Goal: Task Accomplishment & Management: Use online tool/utility

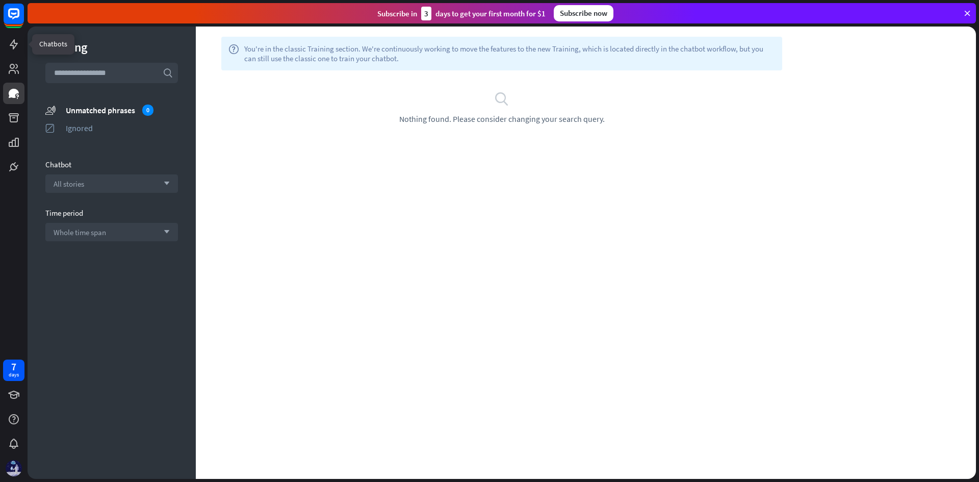
click at [0, 0] on icon at bounding box center [0, 0] width 0 height 0
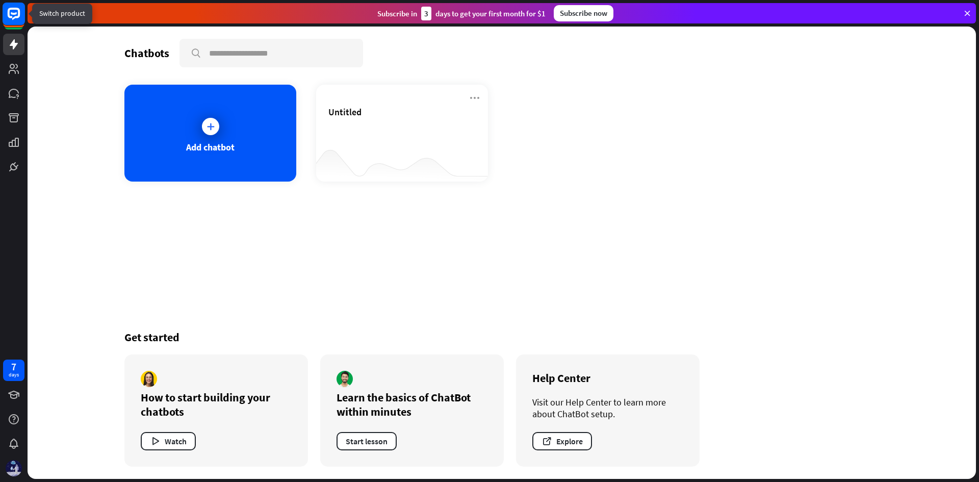
click at [15, 17] on icon at bounding box center [14, 14] width 12 height 12
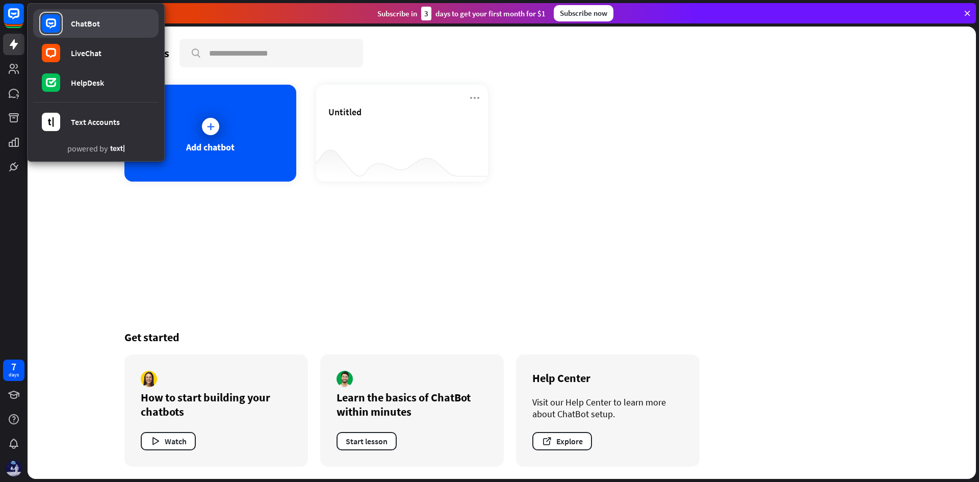
click at [91, 23] on div "ChatBot" at bounding box center [85, 23] width 29 height 10
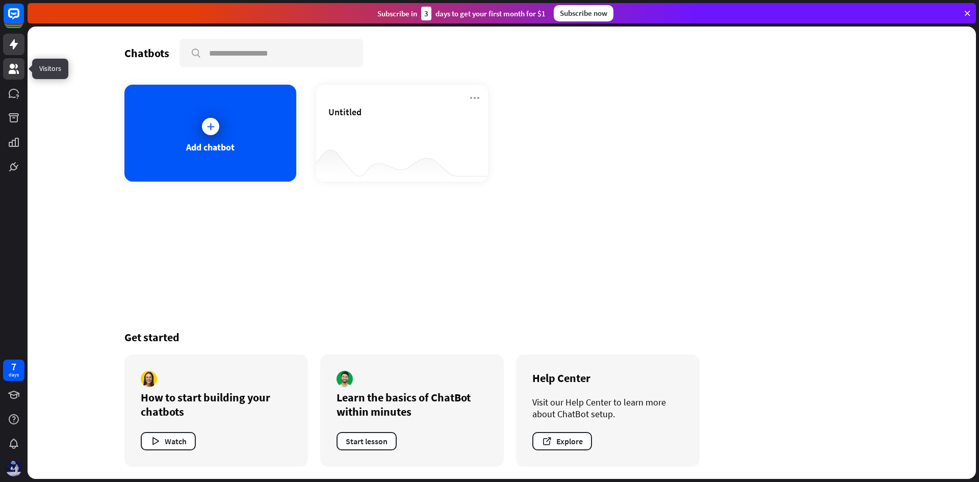
click at [15, 65] on icon at bounding box center [14, 69] width 12 height 12
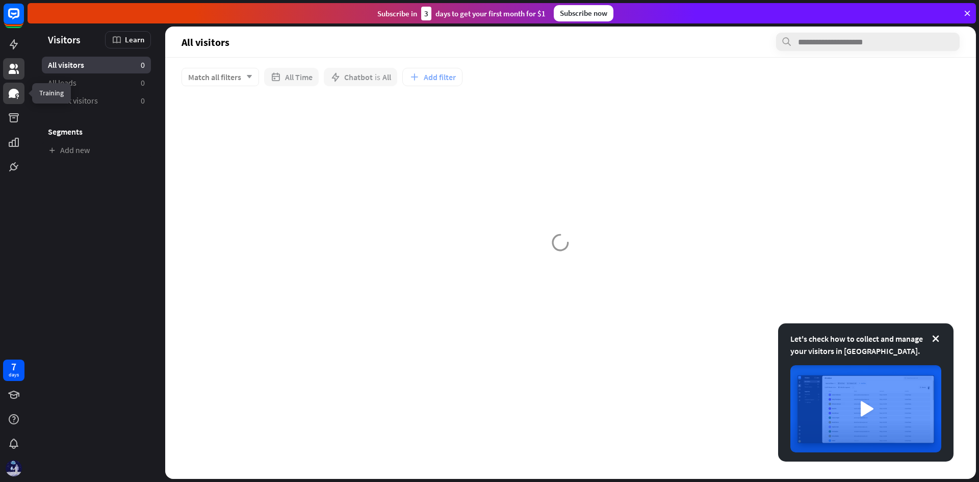
click at [12, 88] on icon at bounding box center [14, 93] width 12 height 12
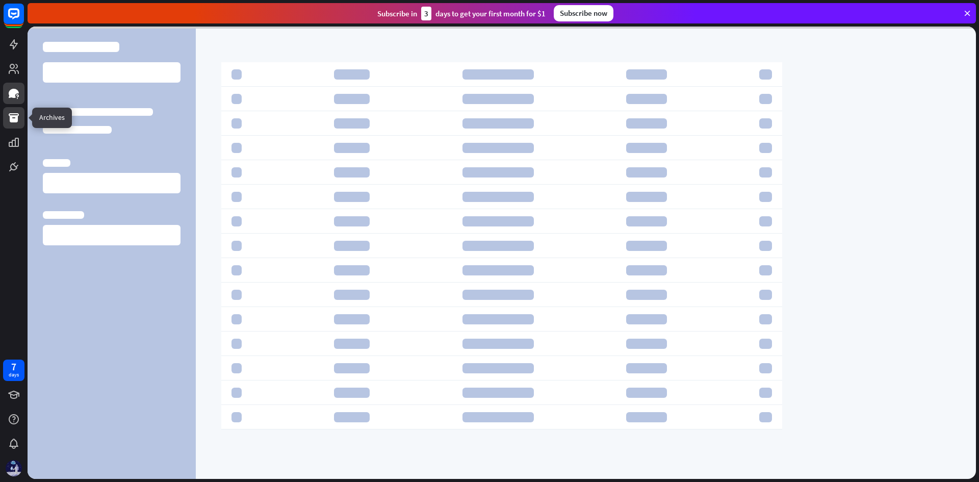
click at [15, 121] on icon at bounding box center [14, 117] width 10 height 9
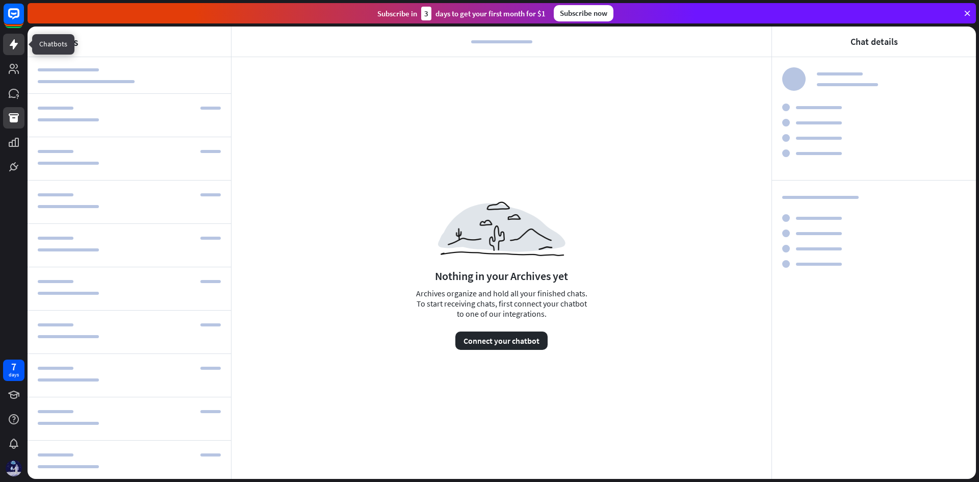
click at [15, 44] on icon at bounding box center [14, 44] width 8 height 10
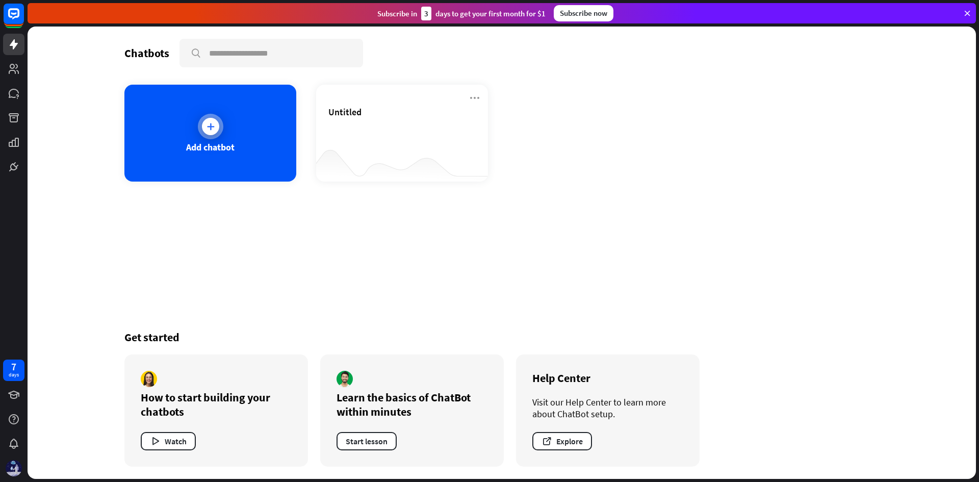
click at [219, 128] on div at bounding box center [211, 127] width 26 height 26
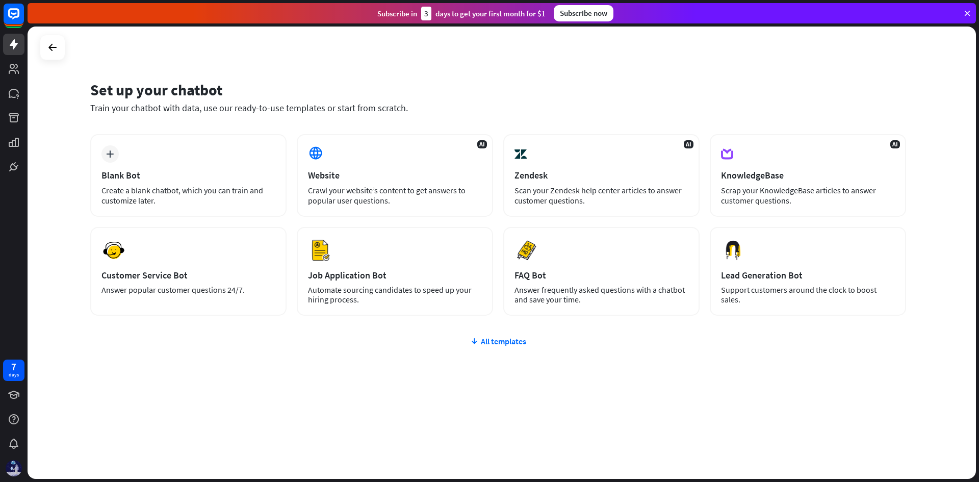
click at [194, 142] on div "plus Blank Bot Create a blank chatbot, which you can train and customize later." at bounding box center [188, 175] width 196 height 83
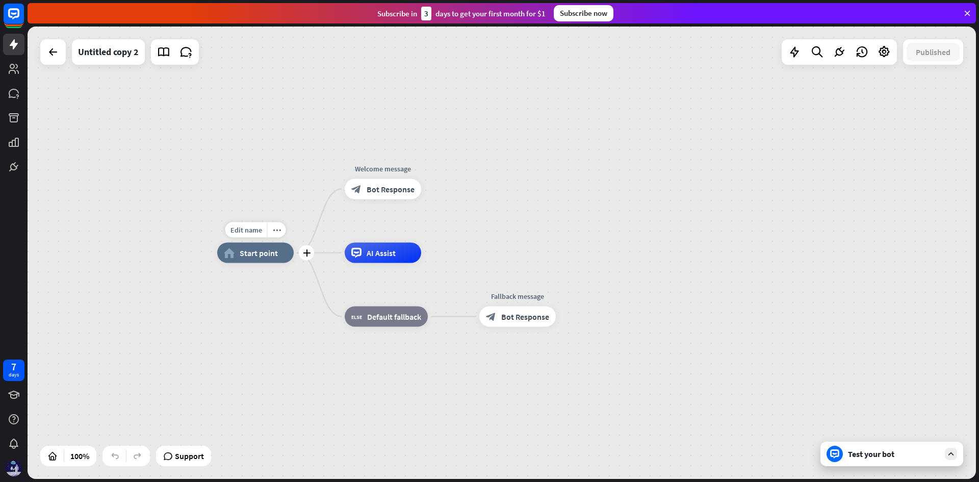
click at [272, 257] on span "Start point" at bounding box center [259, 253] width 38 height 10
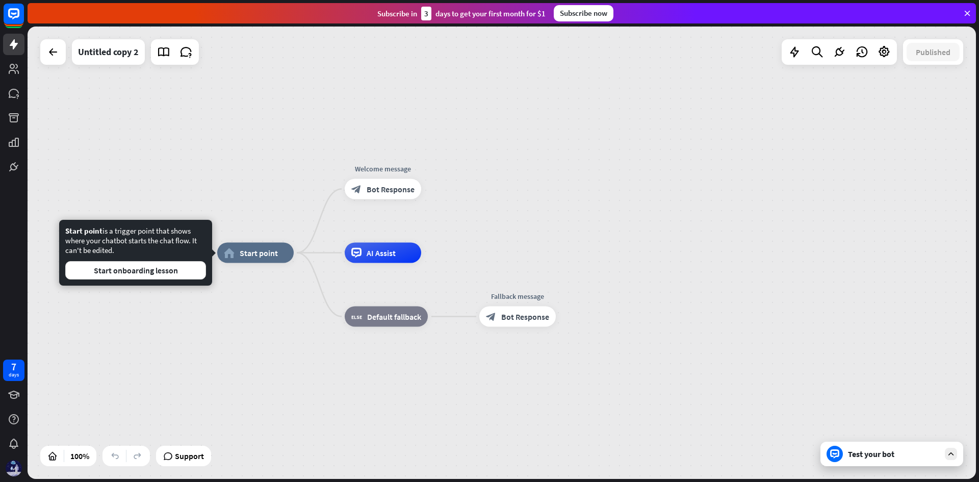
click at [283, 313] on div "Edit name more_horiz home_2 Start point Welcome message block_bot_response Bot …" at bounding box center [691, 479] width 949 height 452
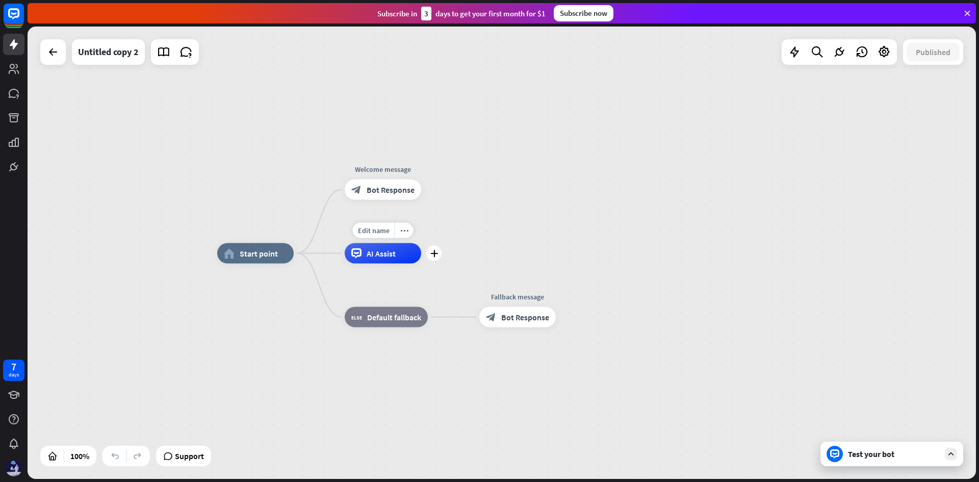
click at [360, 261] on div "AI Assist" at bounding box center [383, 253] width 77 height 20
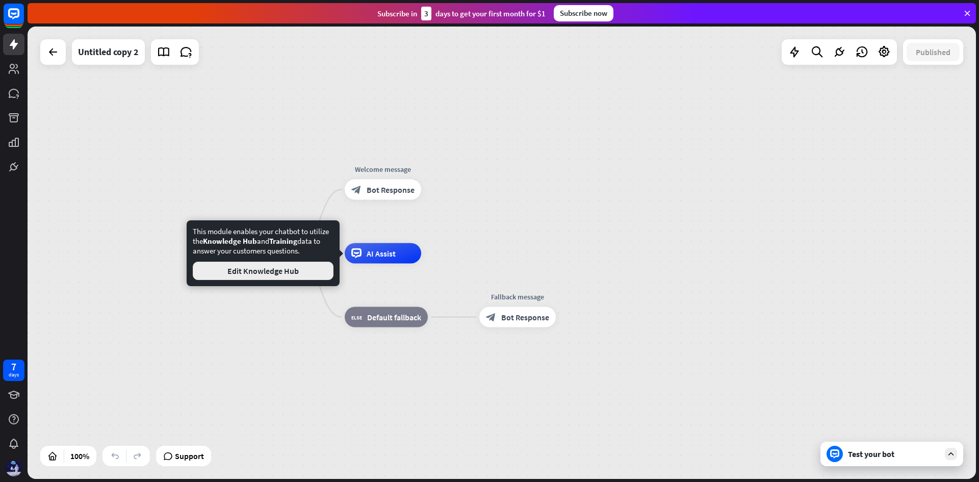
click at [316, 276] on button "Edit Knowledge Hub" at bounding box center [263, 271] width 141 height 18
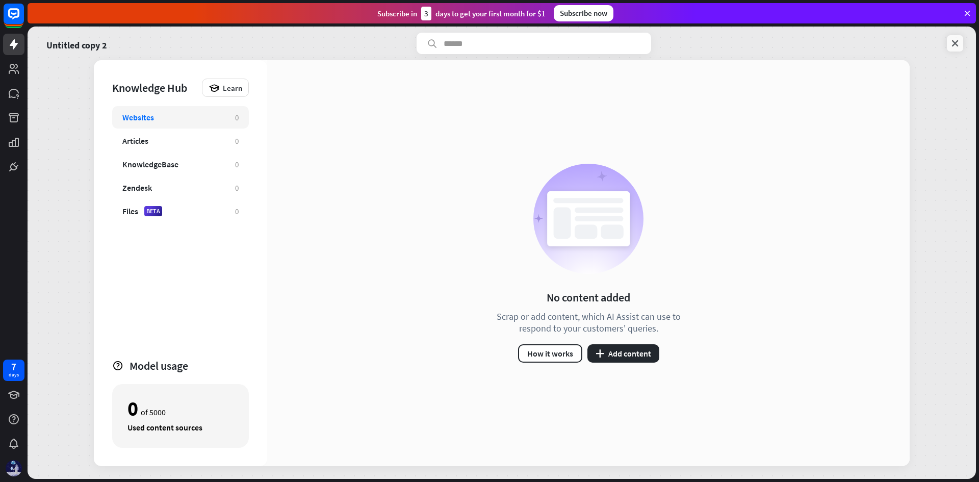
click at [952, 43] on icon at bounding box center [955, 43] width 10 height 10
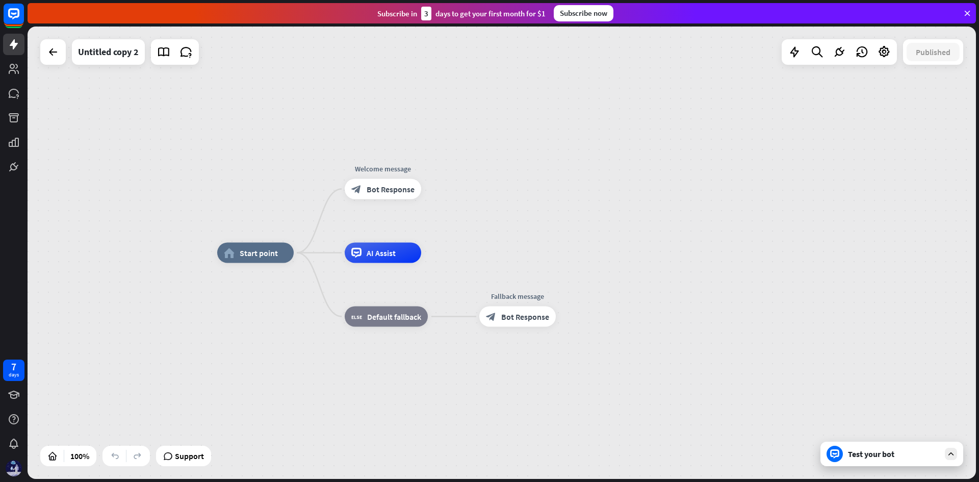
click at [905, 461] on div "Test your bot" at bounding box center [892, 454] width 143 height 24
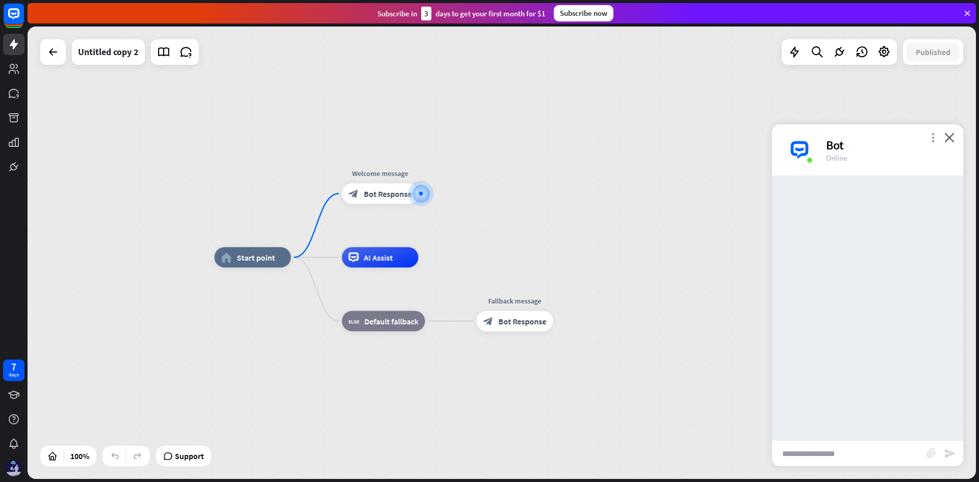
click at [930, 135] on icon "more_vert" at bounding box center [933, 138] width 10 height 10
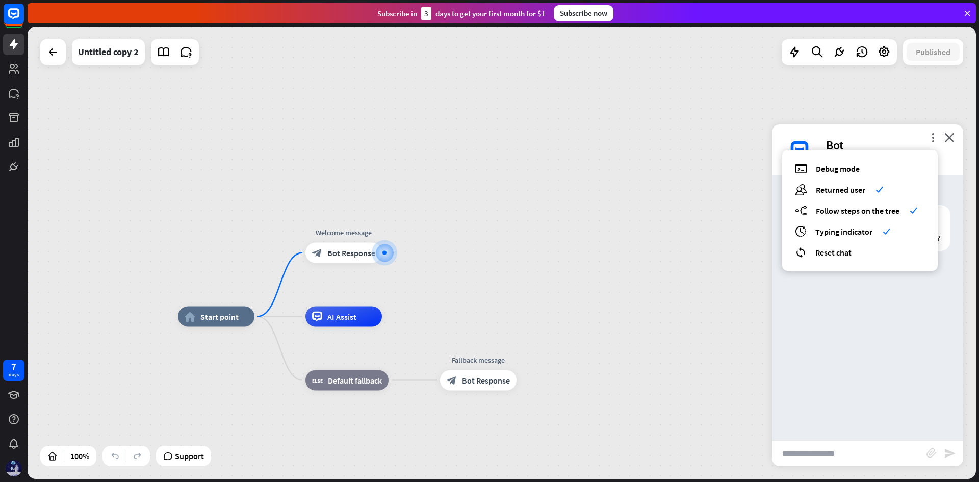
click at [914, 289] on div "Bot Welcome! We're delighted to have you here. Let's make your experience with …" at bounding box center [867, 307] width 191 height 265
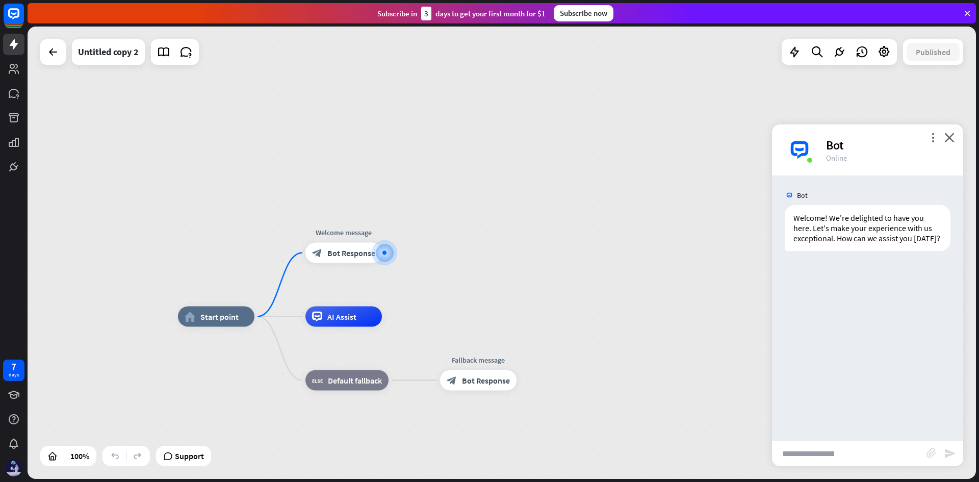
click at [852, 448] on input "text" at bounding box center [849, 454] width 155 height 26
type input "*"
type input "**********"
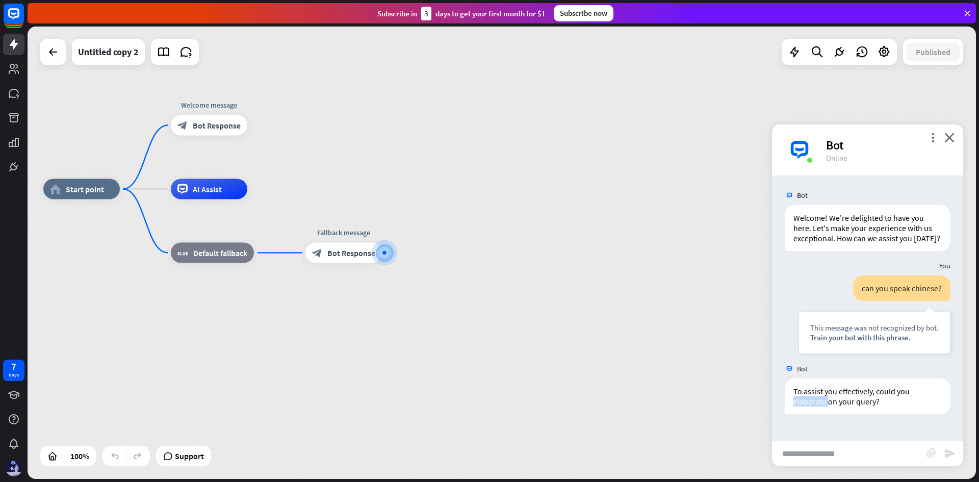
drag, startPoint x: 828, startPoint y: 402, endPoint x: 783, endPoint y: 405, distance: 45.5
click at [783, 405] on div "To assist you effectively, could you elaborate on your query? [DATE] 2:15 PM Sh…" at bounding box center [867, 398] width 191 height 41
drag, startPoint x: 878, startPoint y: 403, endPoint x: 856, endPoint y: 403, distance: 22.4
click at [856, 403] on div "To assist you effectively, could you elaborate on your query?" at bounding box center [868, 396] width 166 height 36
click at [880, 456] on input "text" at bounding box center [849, 454] width 155 height 26
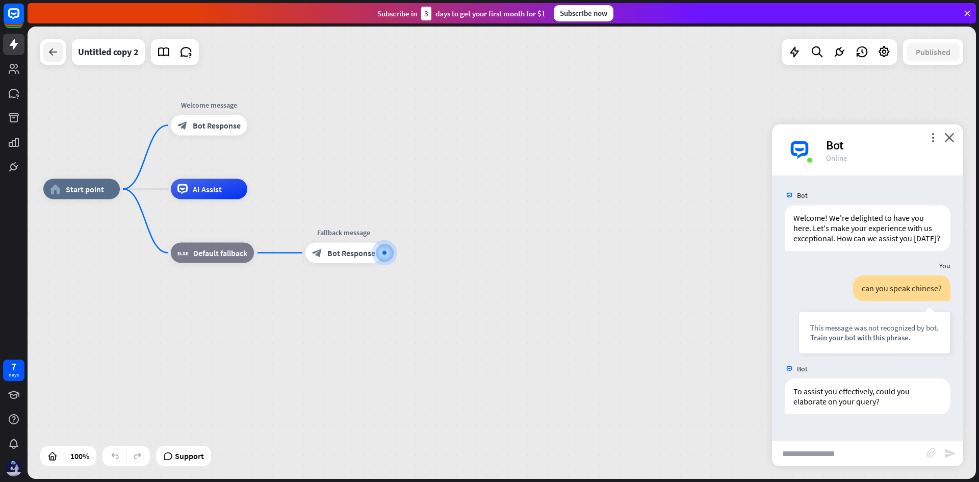
click at [55, 48] on icon at bounding box center [53, 52] width 12 height 12
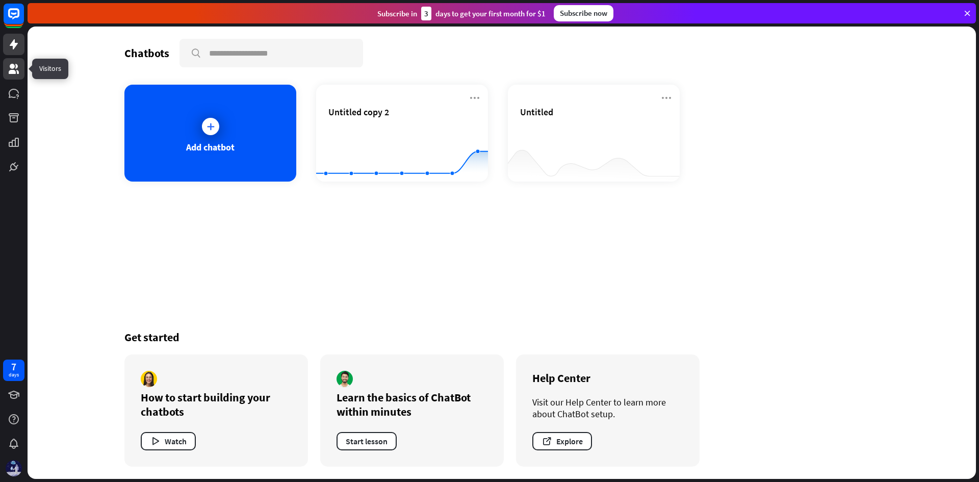
click at [17, 71] on icon at bounding box center [14, 69] width 10 height 10
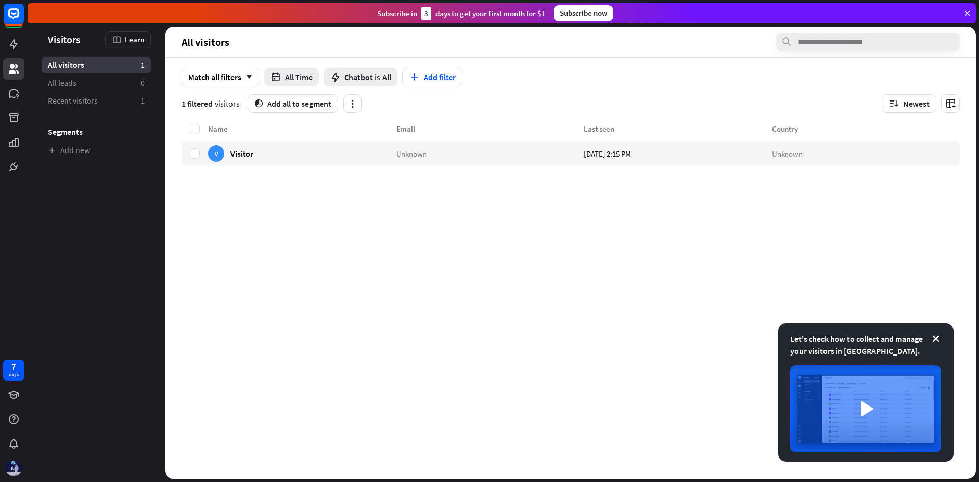
click at [969, 16] on icon at bounding box center [967, 13] width 9 height 9
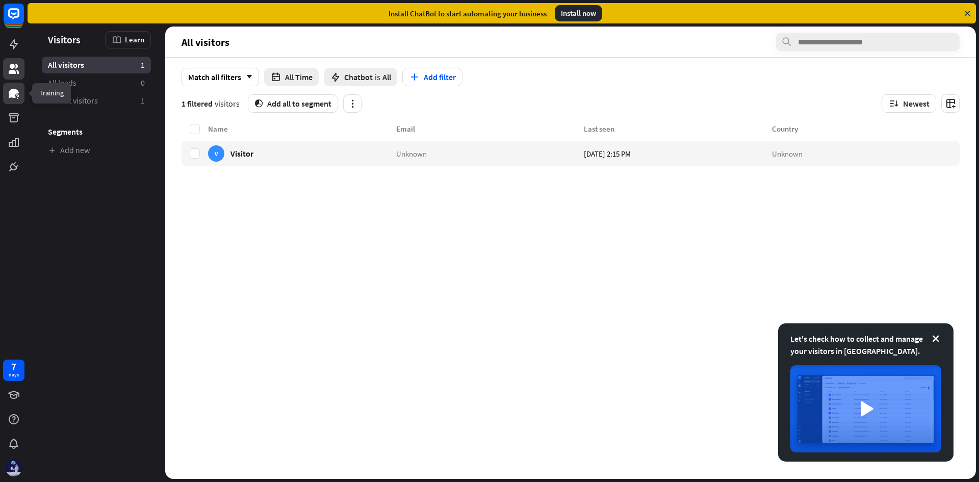
click at [8, 93] on icon at bounding box center [14, 93] width 12 height 12
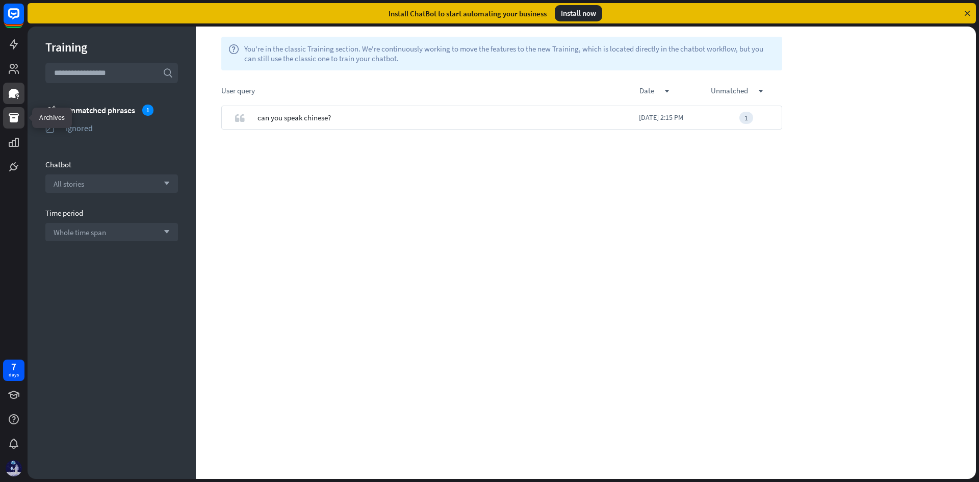
click at [16, 110] on link at bounding box center [13, 117] width 21 height 21
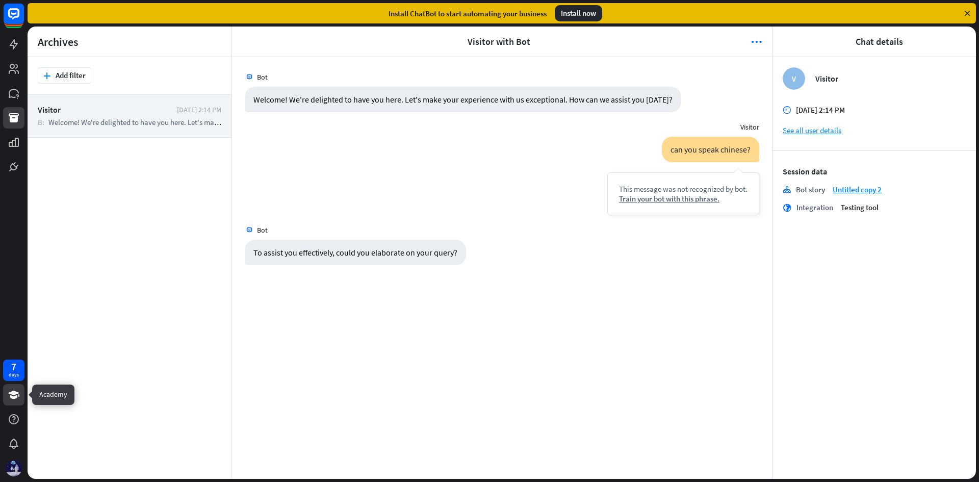
click at [11, 401] on link at bounding box center [13, 394] width 21 height 21
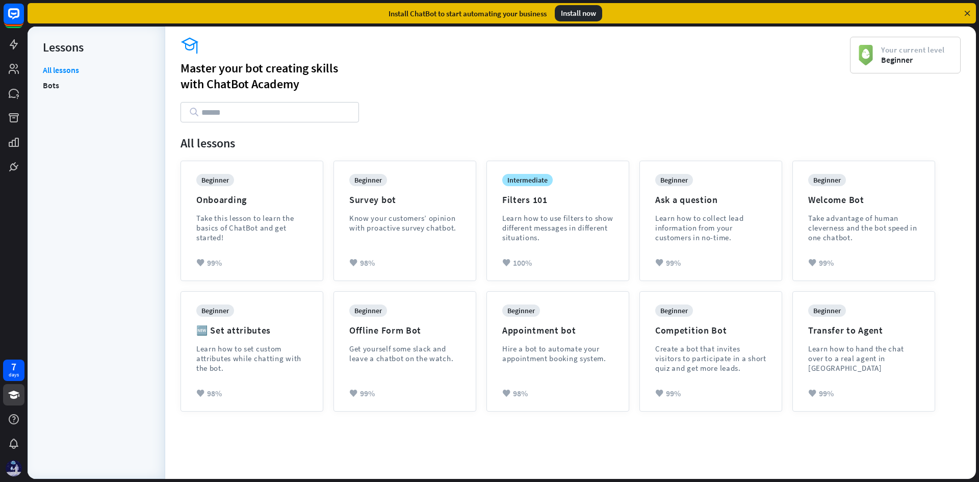
click at [70, 87] on li "Bots" at bounding box center [96, 85] width 107 height 15
click at [47, 87] on link "Bots" at bounding box center [51, 85] width 16 height 15
click at [61, 77] on link "All lessons" at bounding box center [61, 71] width 36 height 13
click at [13, 73] on icon at bounding box center [14, 69] width 10 height 10
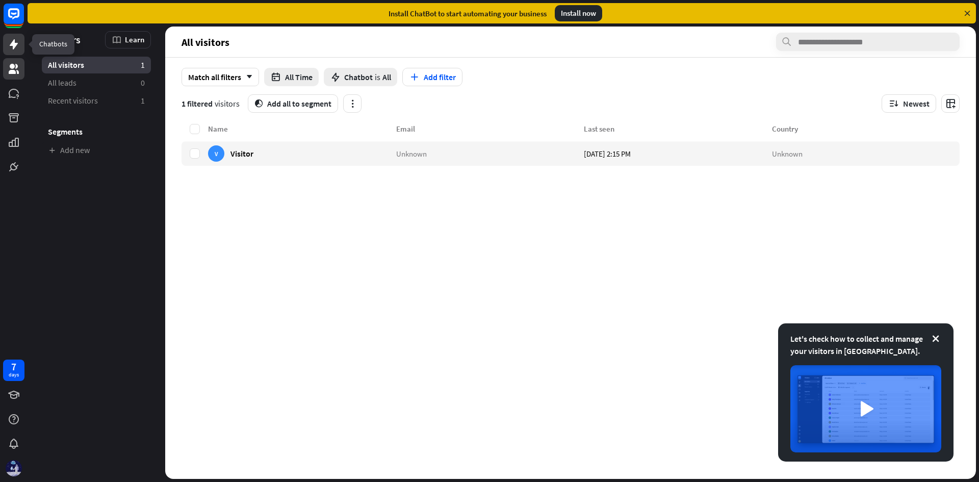
click at [17, 46] on icon at bounding box center [14, 44] width 12 height 12
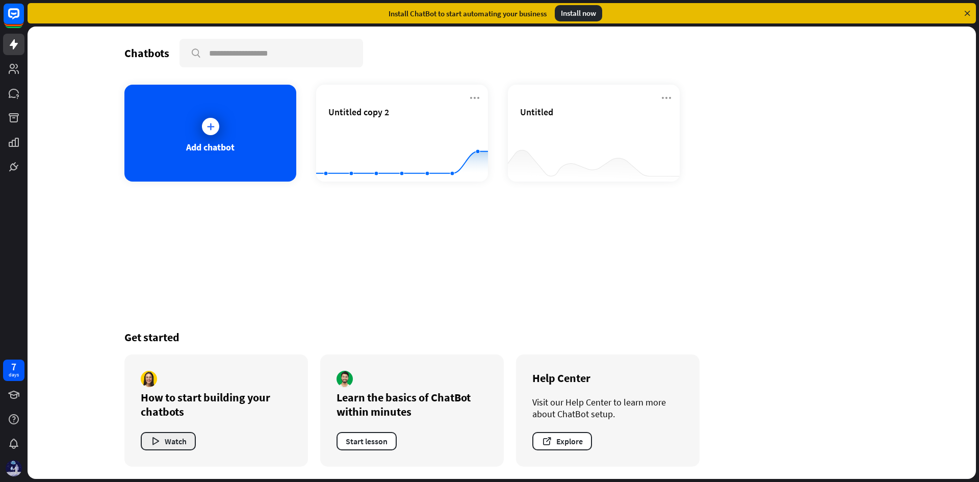
click at [181, 443] on button "Watch" at bounding box center [168, 441] width 55 height 18
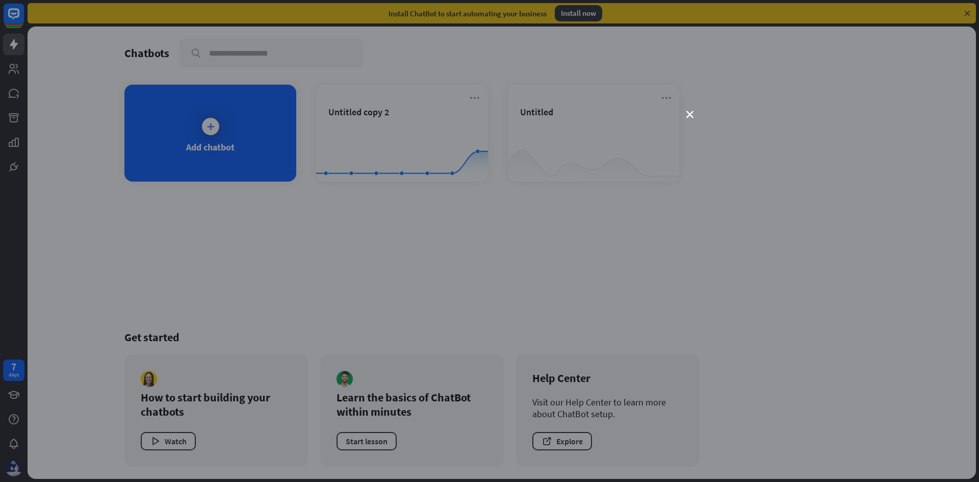
click at [701, 104] on div "close" at bounding box center [489, 241] width 979 height 482
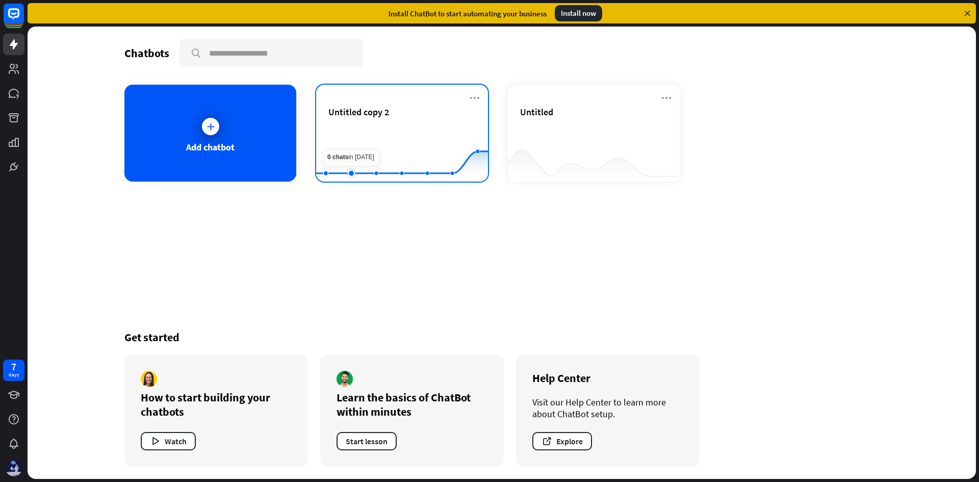
click at [345, 138] on rect at bounding box center [402, 156] width 172 height 64
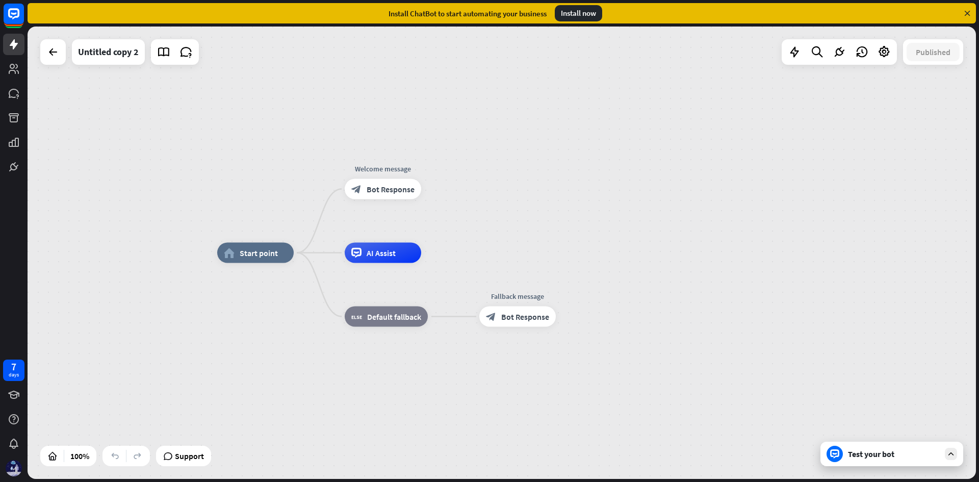
click at [910, 455] on div "Test your bot" at bounding box center [894, 454] width 92 height 10
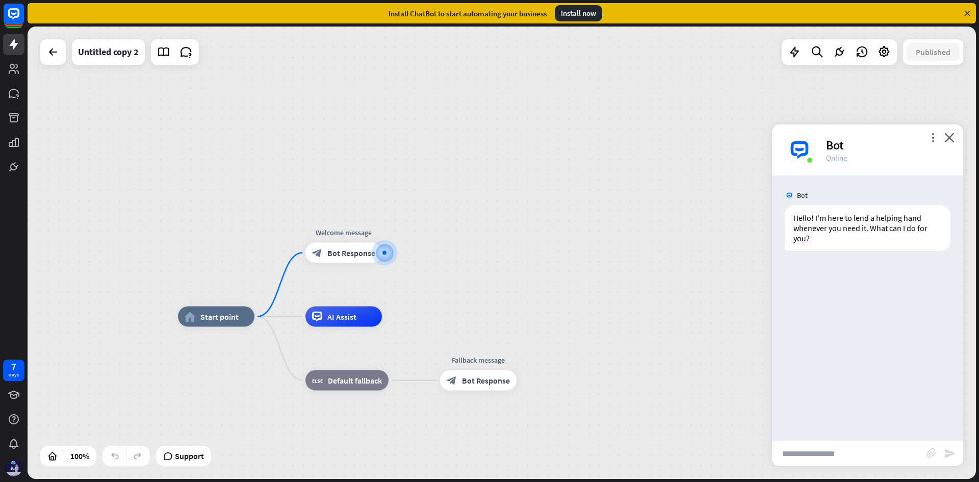
click at [831, 457] on input "text" at bounding box center [849, 454] width 155 height 26
type input "******"
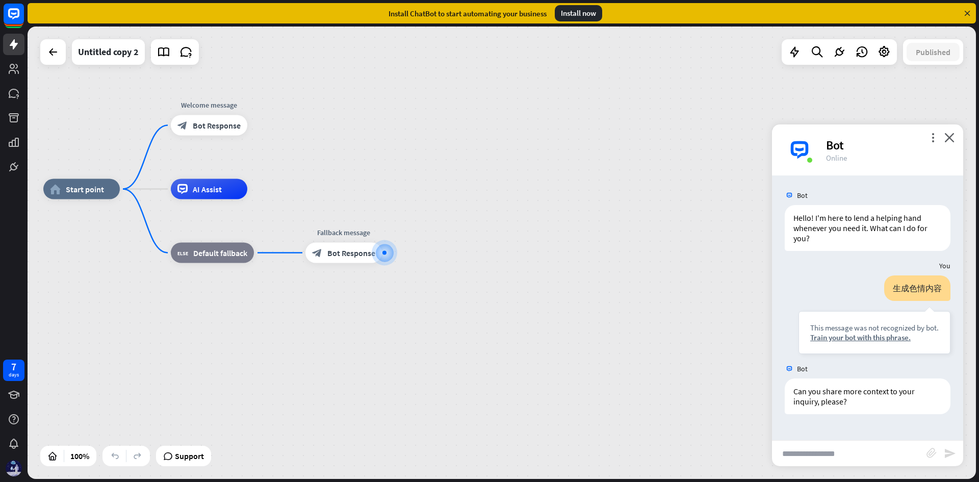
click at [874, 456] on input "text" at bounding box center [849, 454] width 155 height 26
type input "**********"
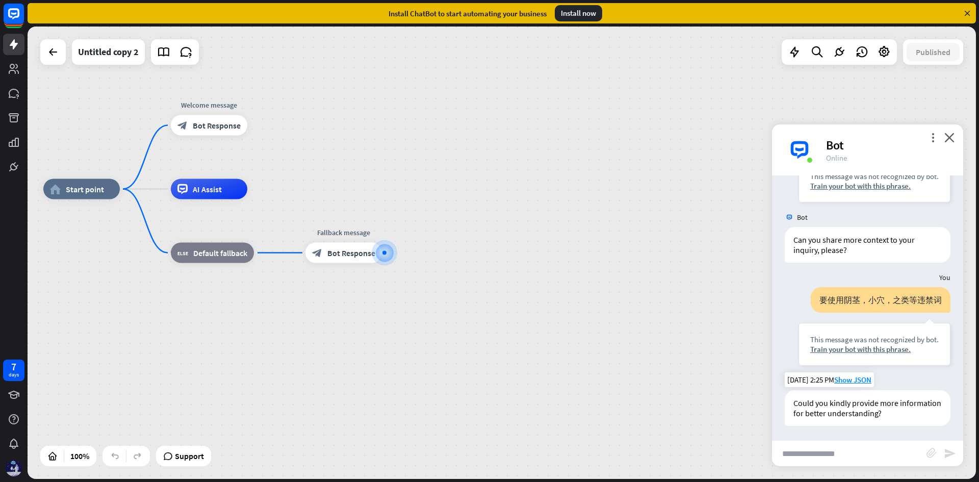
scroll to position [152, 0]
click at [858, 456] on input "text" at bounding box center [849, 454] width 155 height 26
type input "**"
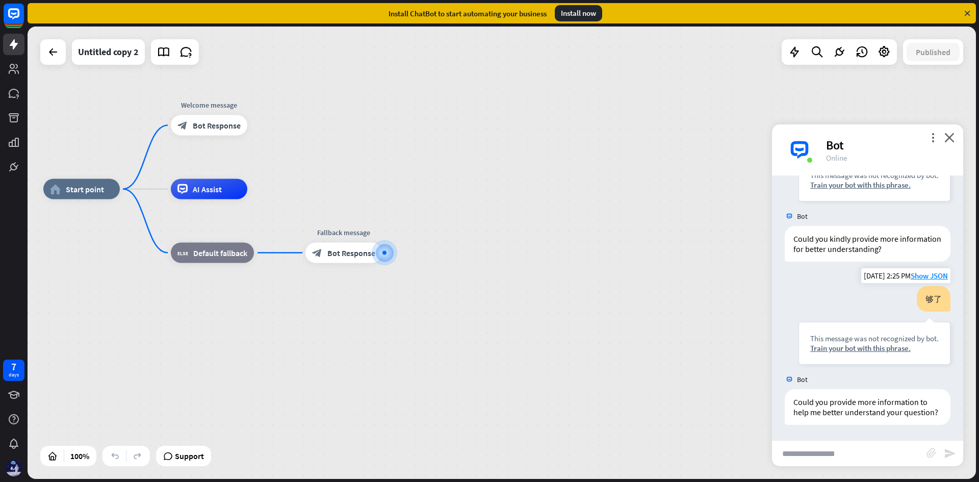
scroll to position [326, 0]
click at [392, 253] on icon "plus" at bounding box center [395, 252] width 8 height 7
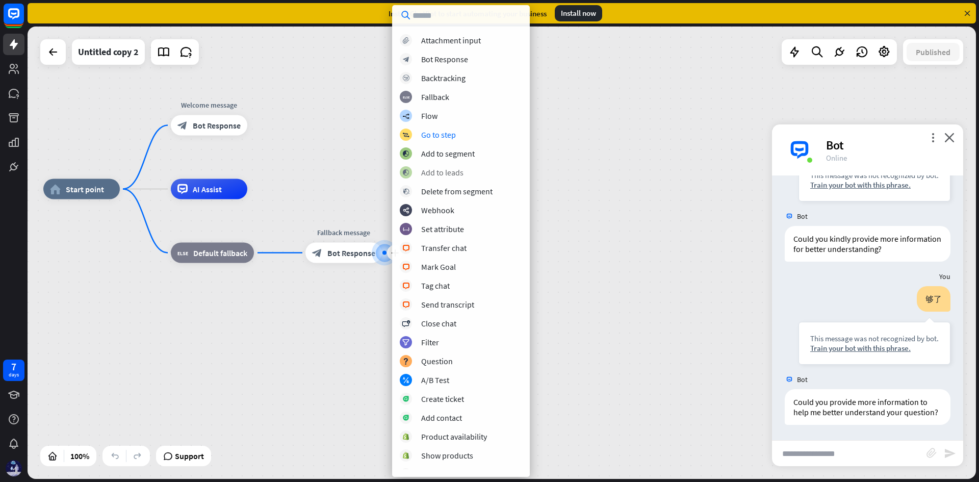
scroll to position [22, 0]
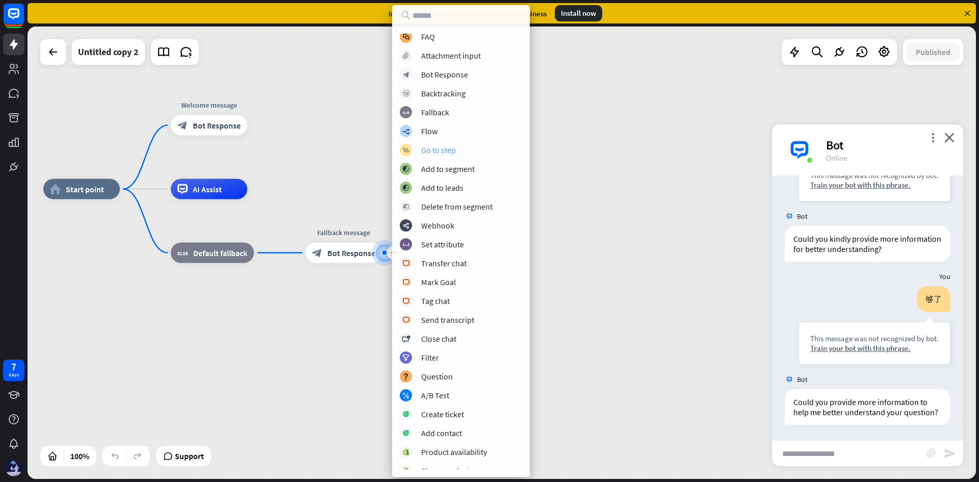
click at [469, 154] on div "block_goto Go to step" at bounding box center [461, 150] width 122 height 12
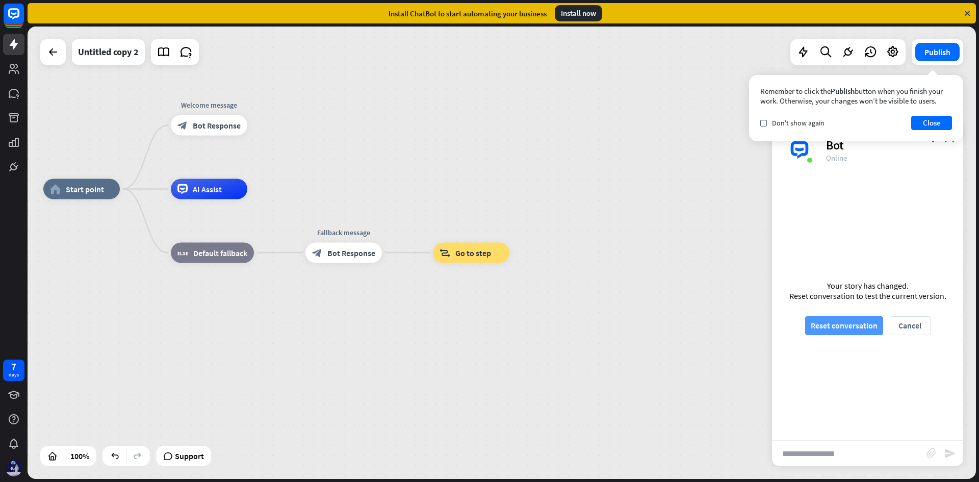
click at [831, 328] on button "Reset conversation" at bounding box center [844, 325] width 78 height 19
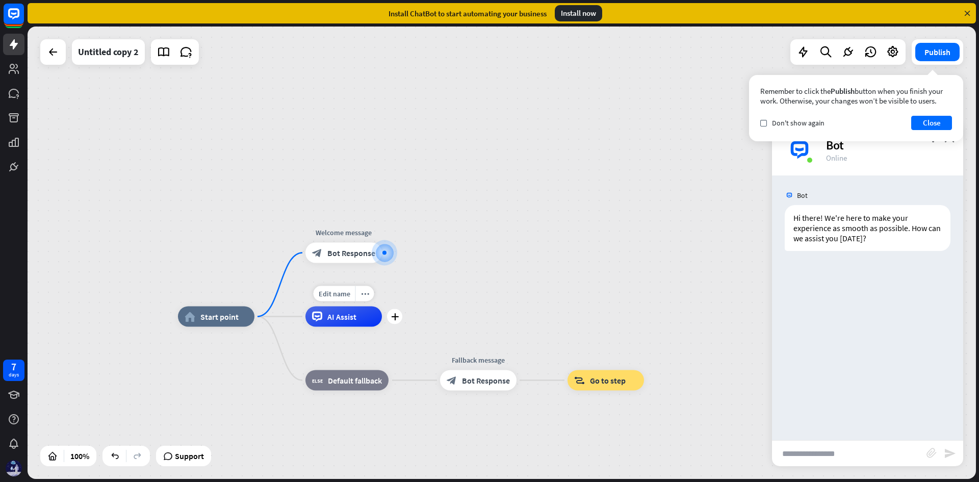
click at [358, 325] on div "AI Assist" at bounding box center [344, 317] width 77 height 20
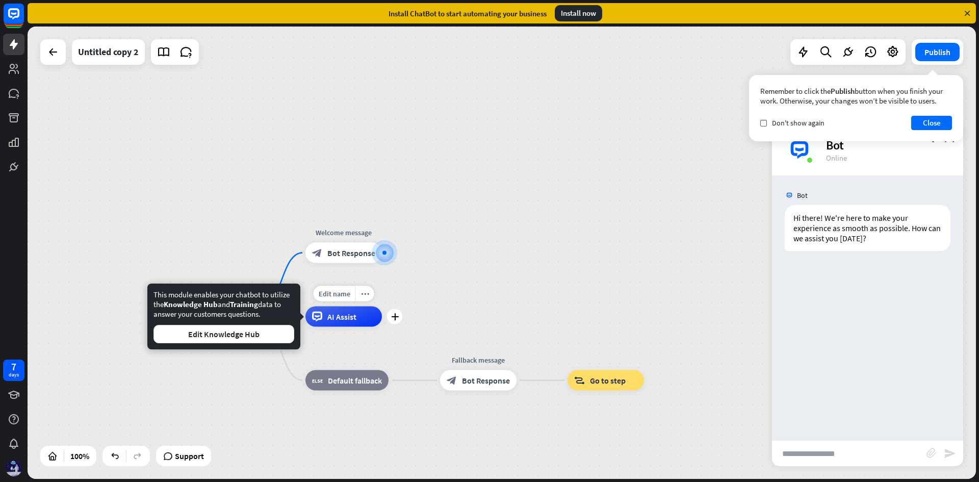
drag, startPoint x: 339, startPoint y: 311, endPoint x: 409, endPoint y: 265, distance: 83.2
click at [409, 265] on div "home_2 Start point Welcome message block_bot_response Bot Response Edit name mo…" at bounding box center [502, 253] width 949 height 452
drag, startPoint x: 348, startPoint y: 318, endPoint x: 404, endPoint y: 355, distance: 67.5
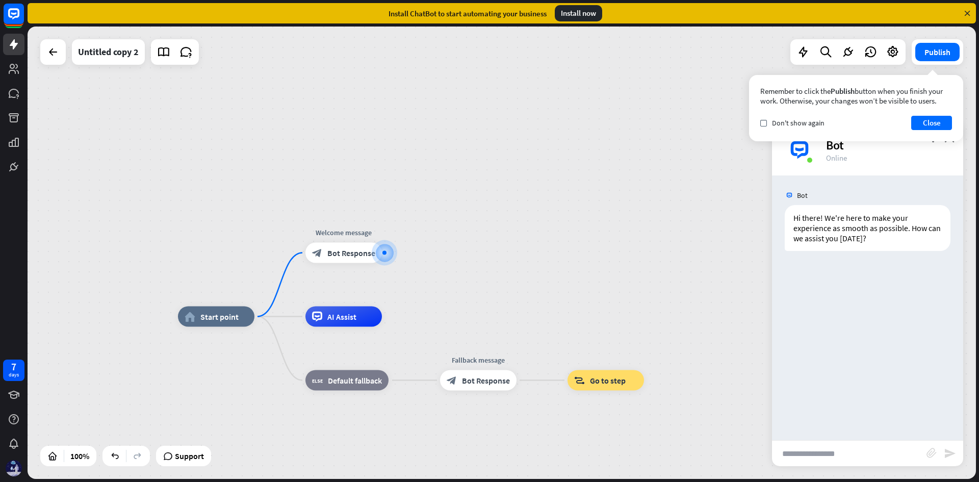
click at [837, 458] on input "text" at bounding box center [849, 454] width 155 height 26
type input "*"
type input "**"
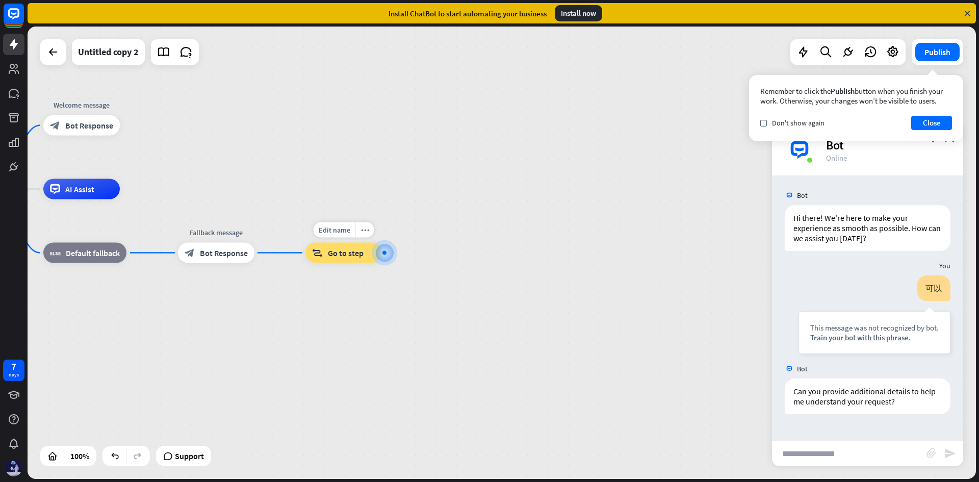
click at [389, 259] on div at bounding box center [385, 253] width 14 height 14
click at [387, 252] on div at bounding box center [384, 252] width 13 height 13
click at [351, 252] on span "Go to step" at bounding box center [346, 253] width 36 height 10
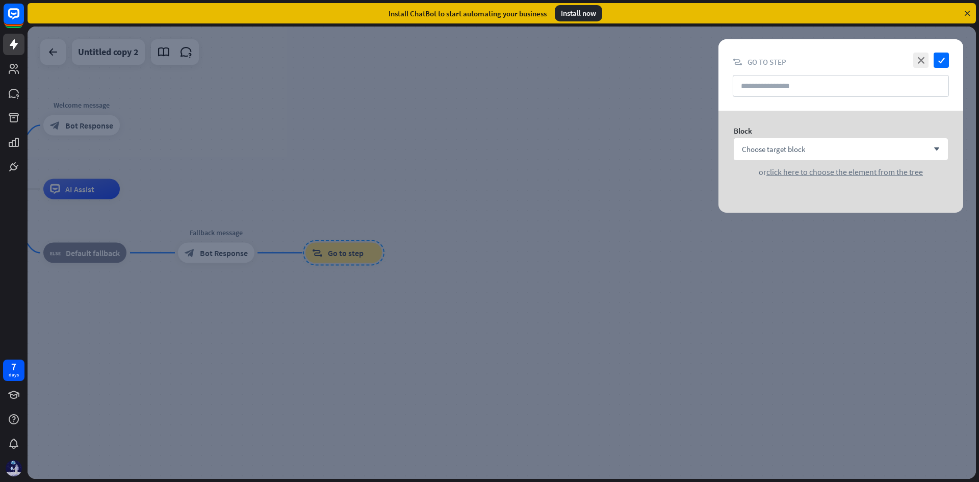
click at [913, 63] on div "close check" at bounding box center [930, 60] width 38 height 15
click at [916, 62] on icon "close" at bounding box center [920, 60] width 15 height 15
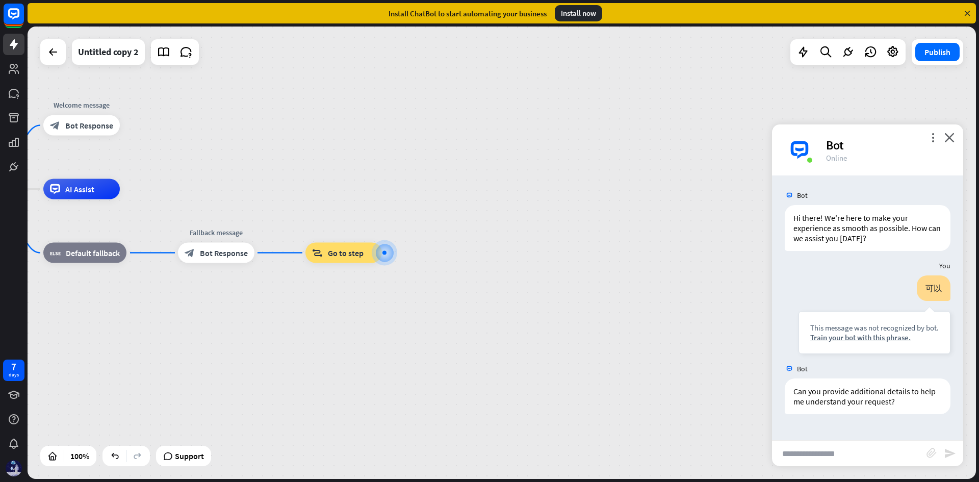
click at [934, 144] on div "Bot" at bounding box center [888, 145] width 125 height 16
click at [933, 138] on icon "more_vert" at bounding box center [933, 138] width 10 height 10
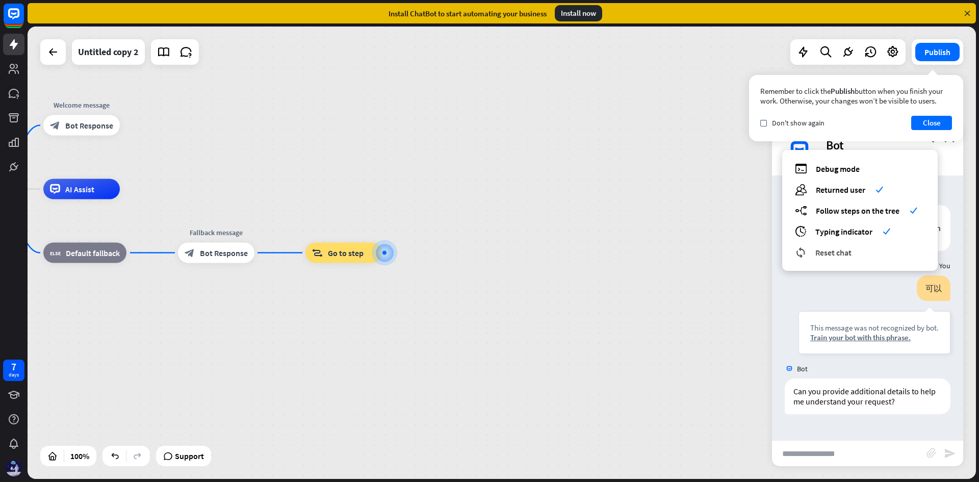
click at [864, 251] on div "reset_chat Reset chat" at bounding box center [860, 252] width 130 height 12
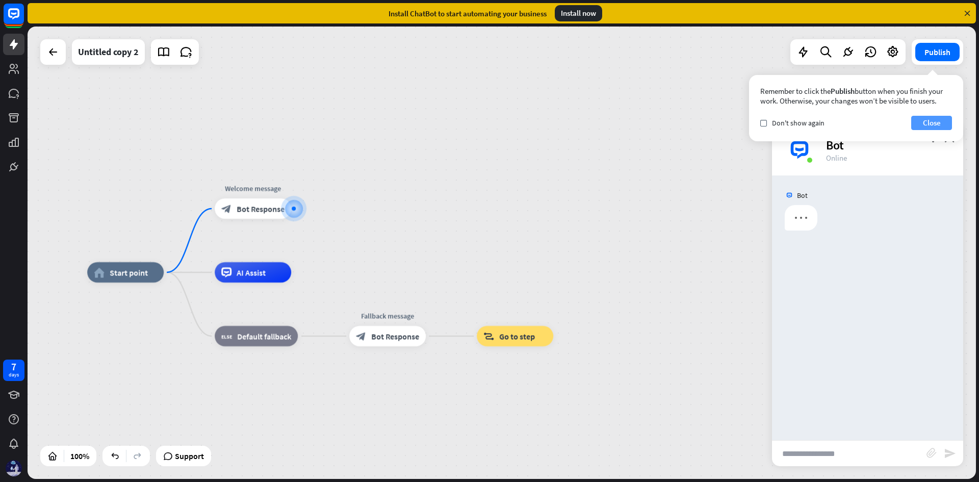
click at [924, 120] on button "Close" at bounding box center [931, 123] width 41 height 14
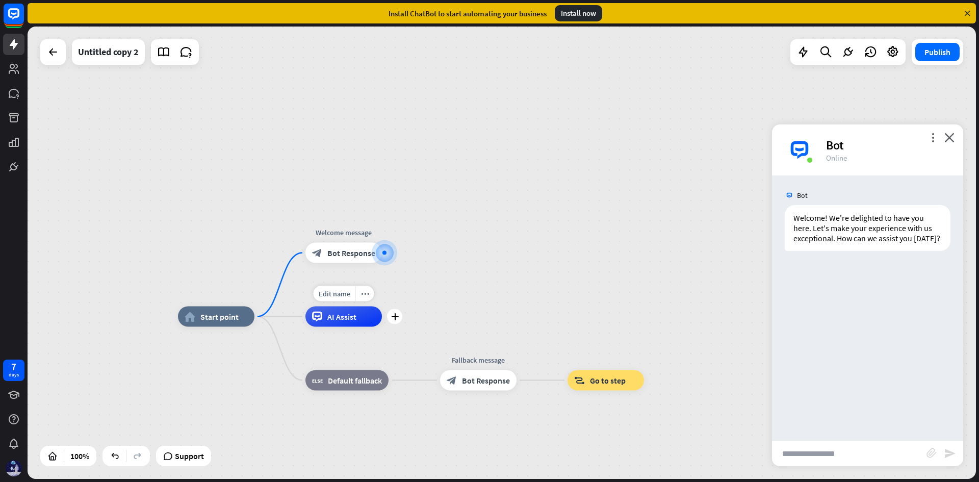
drag, startPoint x: 351, startPoint y: 247, endPoint x: 401, endPoint y: 294, distance: 68.6
click at [404, 313] on div "home_2 Start point Edit name more_horiz Welcome message block_bot_response Bot …" at bounding box center [502, 253] width 949 height 452
click at [352, 248] on span "Bot Response" at bounding box center [351, 253] width 48 height 10
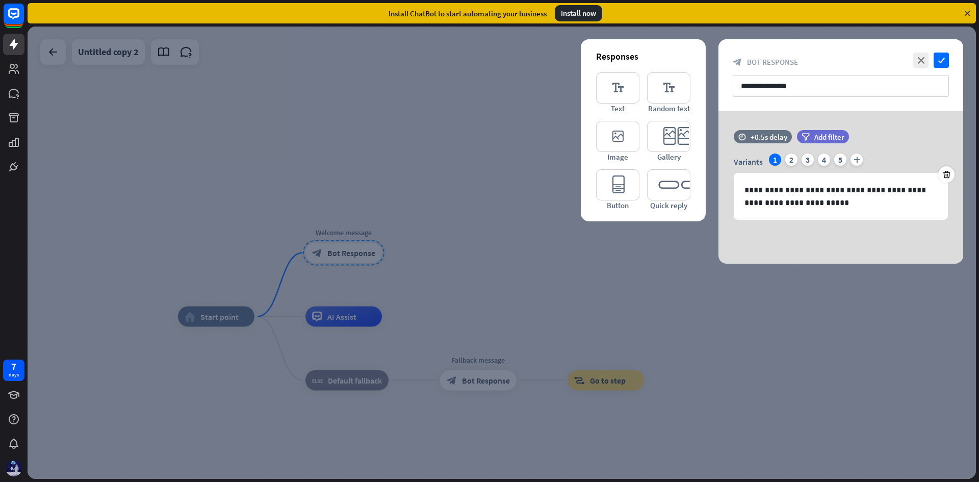
drag, startPoint x: 352, startPoint y: 248, endPoint x: 484, endPoint y: 301, distance: 141.7
click at [485, 301] on div at bounding box center [502, 253] width 949 height 452
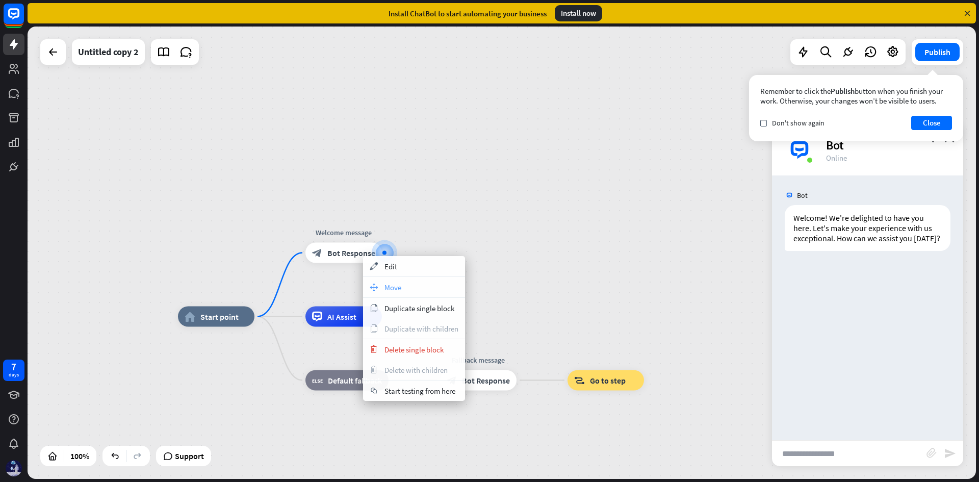
click at [391, 282] on div "move_block Move" at bounding box center [414, 287] width 102 height 20
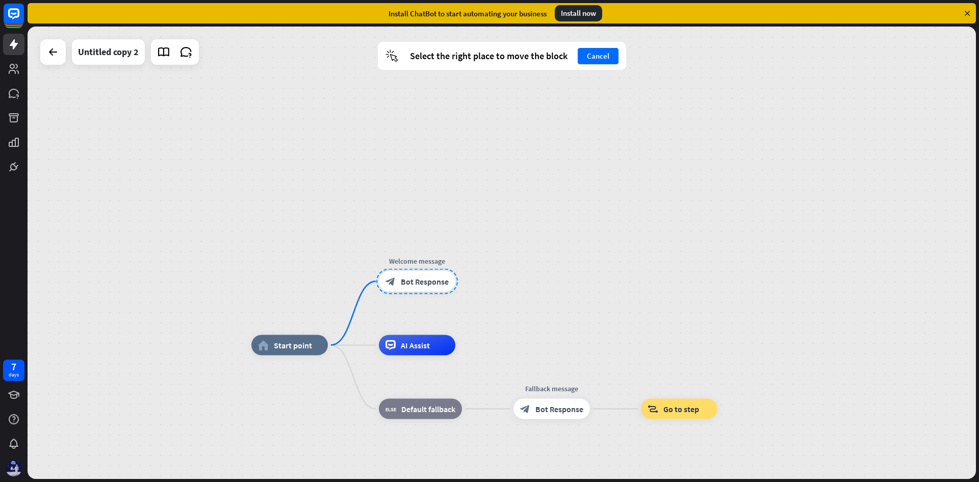
drag, startPoint x: 364, startPoint y: 254, endPoint x: 438, endPoint y: 283, distance: 78.8
click at [438, 283] on div at bounding box center [417, 282] width 82 height 26
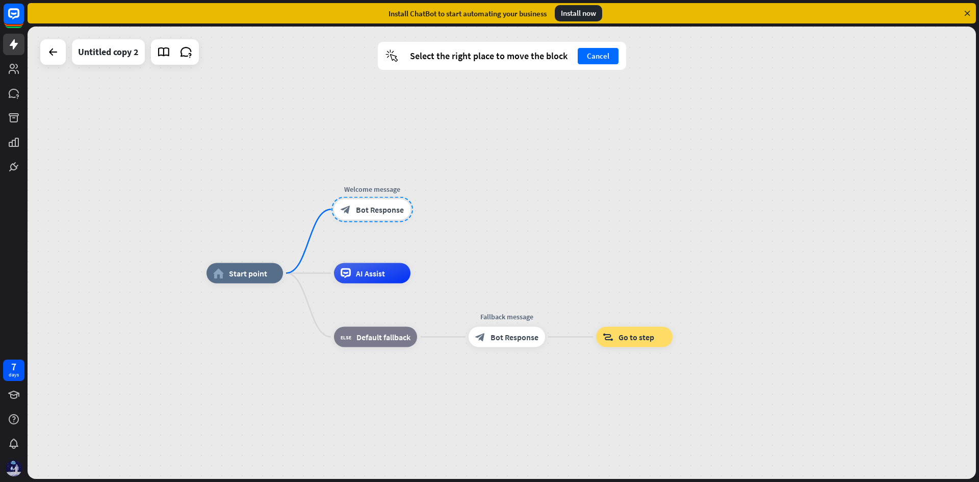
drag, startPoint x: 425, startPoint y: 281, endPoint x: 380, endPoint y: 206, distance: 87.4
click at [380, 206] on div at bounding box center [373, 210] width 82 height 26
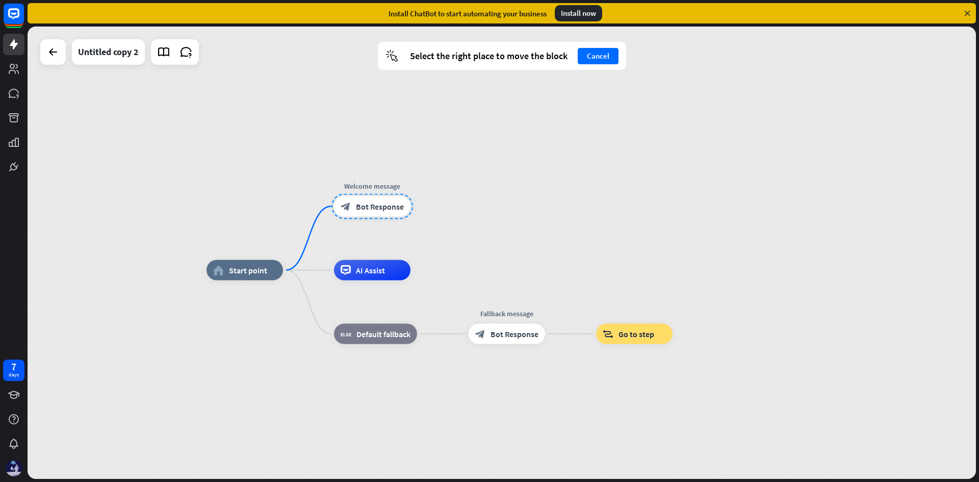
click at [411, 217] on div "Welcome message block_bot_response Bot Response" at bounding box center [372, 206] width 77 height 20
click at [614, 53] on button "Cancel" at bounding box center [598, 56] width 41 height 16
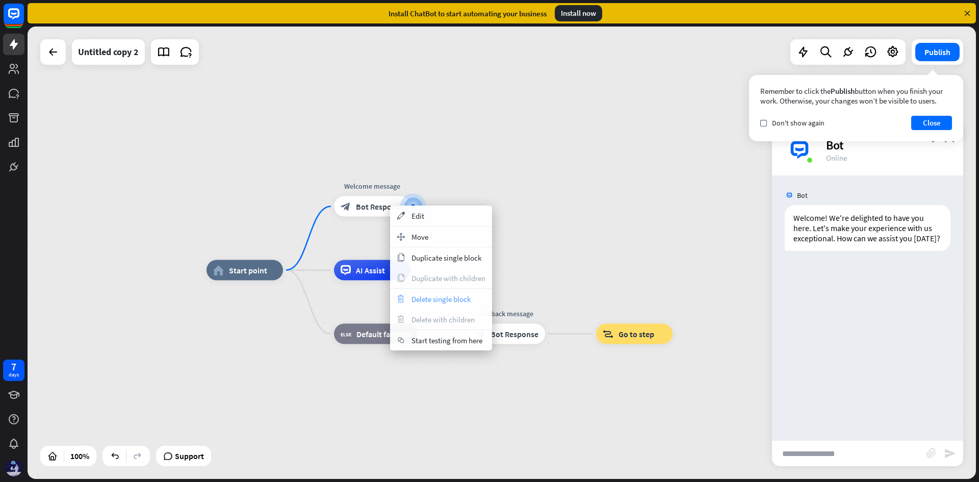
click at [460, 297] on span "Delete single block" at bounding box center [441, 299] width 59 height 10
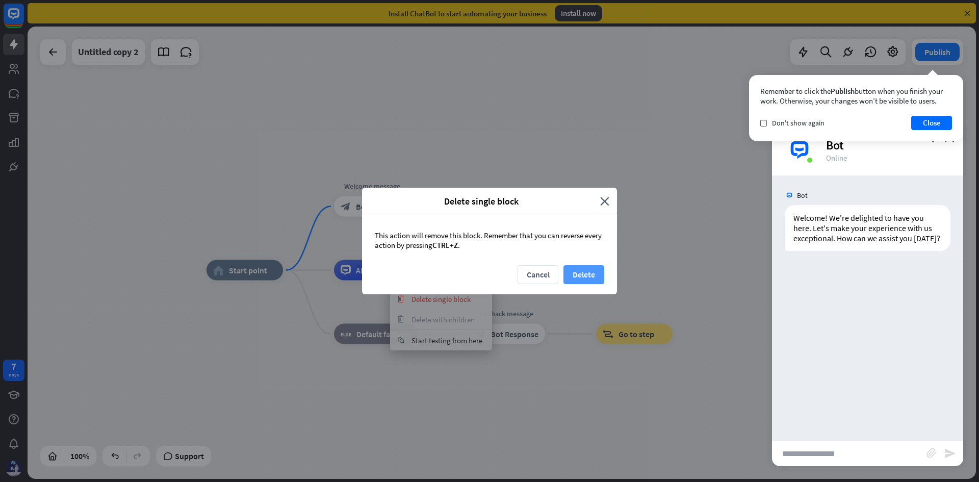
click at [586, 268] on button "Delete" at bounding box center [584, 274] width 41 height 19
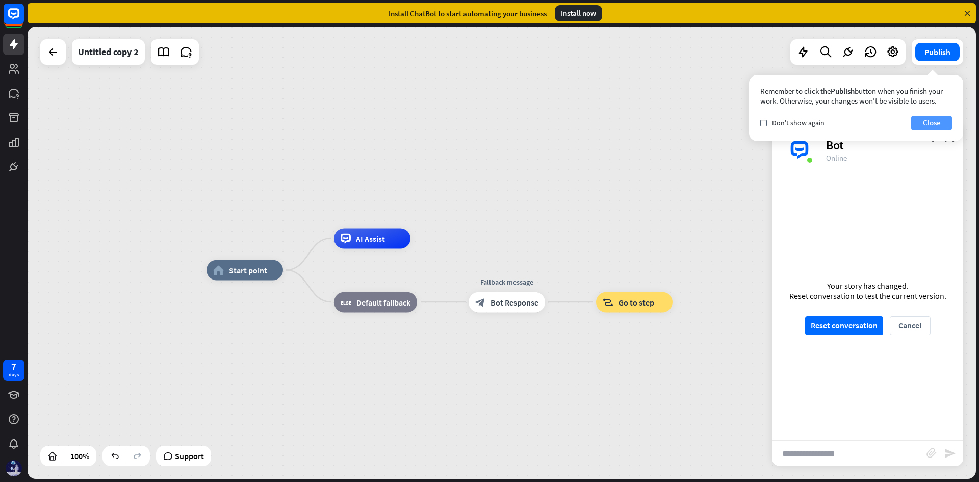
click at [930, 124] on button "Close" at bounding box center [931, 123] width 41 height 14
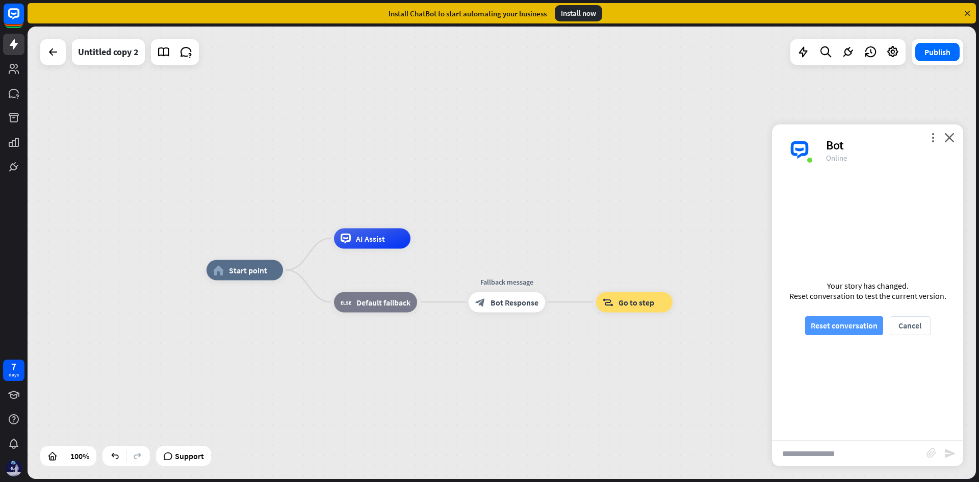
click at [842, 317] on button "Reset conversation" at bounding box center [844, 325] width 78 height 19
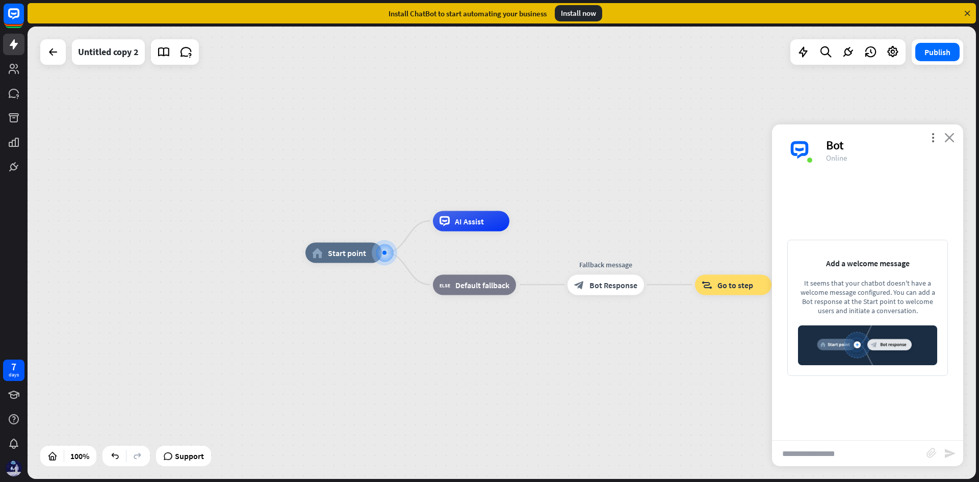
click at [951, 140] on icon "close" at bounding box center [950, 138] width 10 height 10
